Goal: Transaction & Acquisition: Purchase product/service

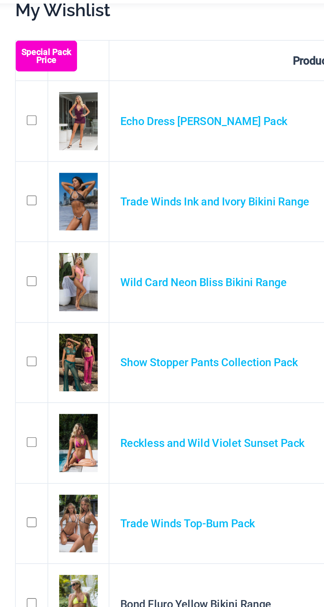
scroll to position [13, 0]
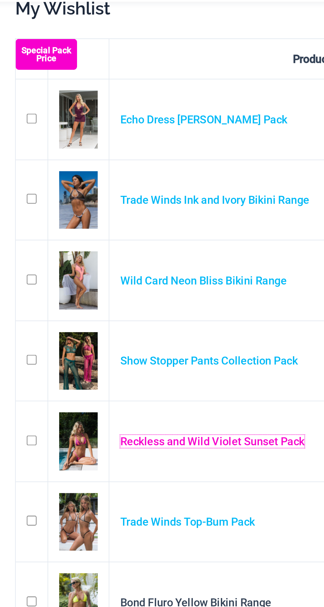
click at [134, 273] on link "Reckless and Wild Violet Sunset Pack" at bounding box center [124, 273] width 99 height 7
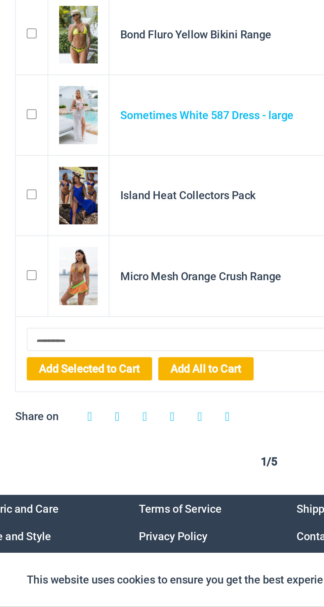
scroll to position [78, 0]
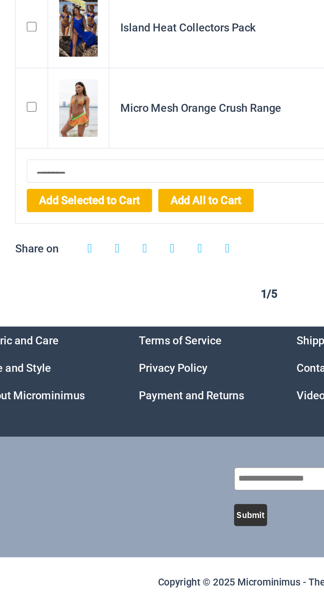
scroll to position [71, 0]
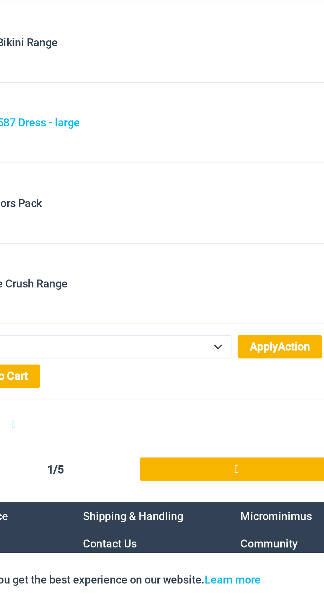
click at [256, 531] on link "Next Page" at bounding box center [253, 532] width 105 height 13
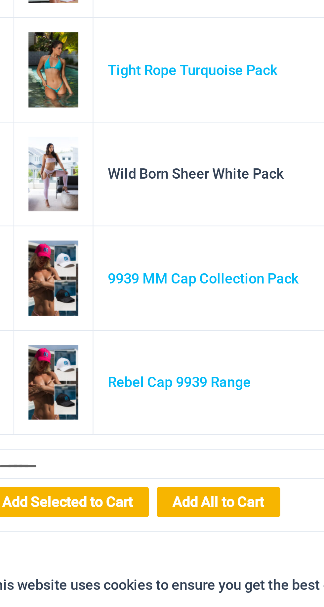
scroll to position [2, 0]
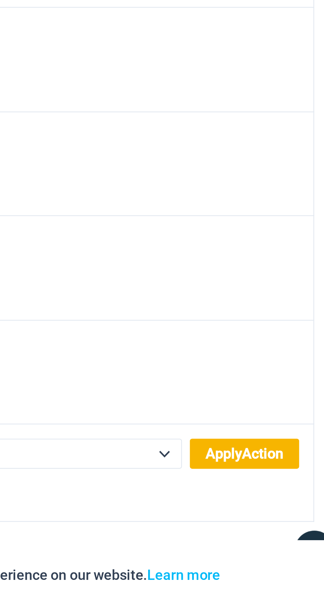
click at [232, 606] on link "Next Page" at bounding box center [257, 607] width 97 height 13
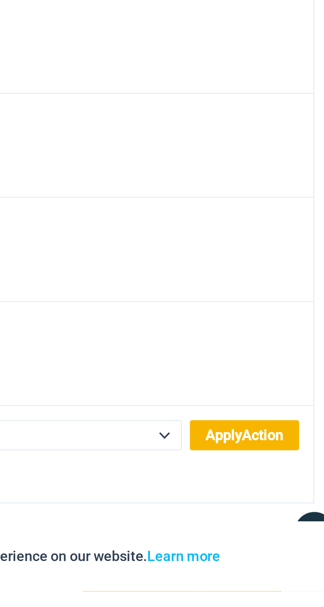
scroll to position [27, 0]
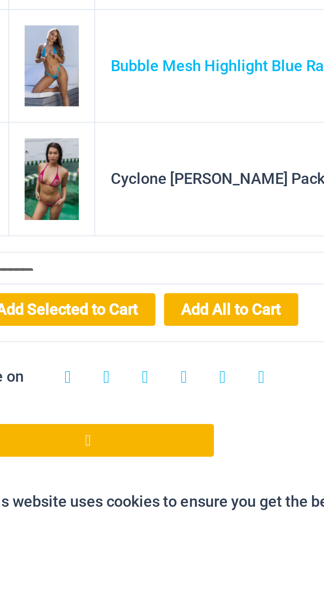
scroll to position [36, 0]
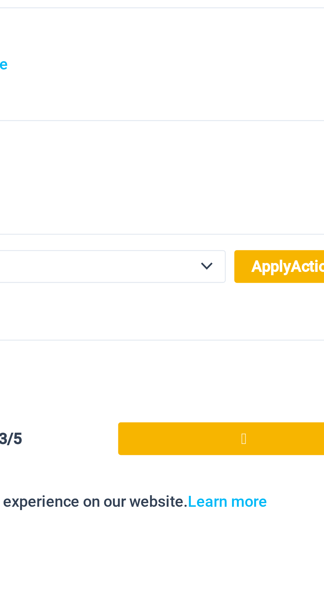
click at [257, 568] on icon at bounding box center [257, 568] width 2 height 7
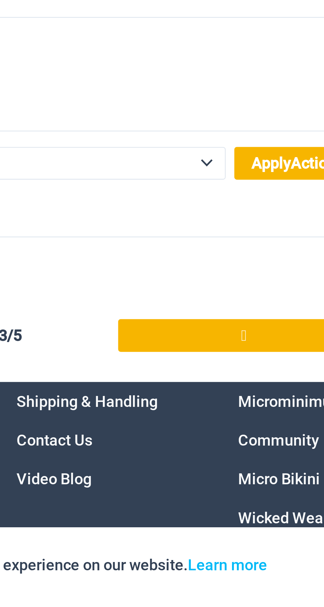
scroll to position [104, 0]
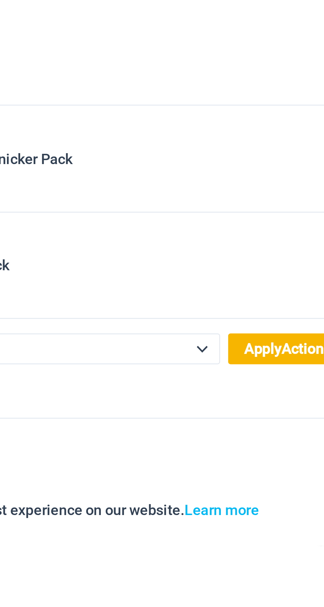
click at [233, 594] on link "Next Page" at bounding box center [257, 592] width 97 height 13
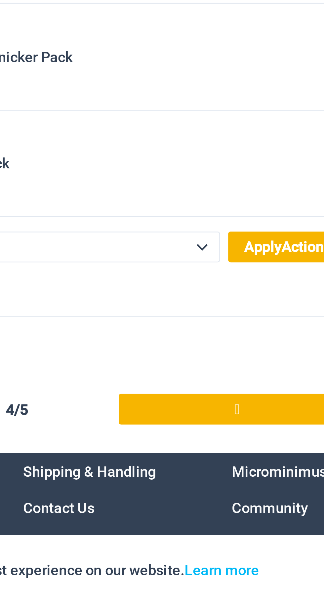
scroll to position [78, 0]
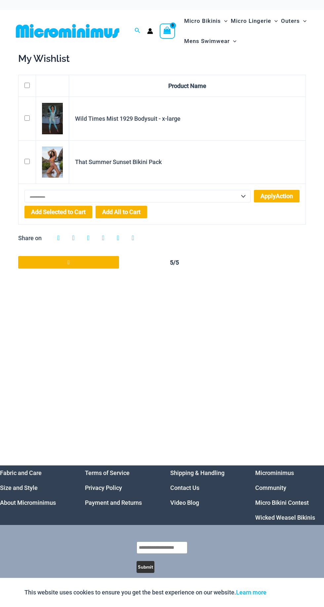
scroll to position [2, 0]
